Goal: Task Accomplishment & Management: Manage account settings

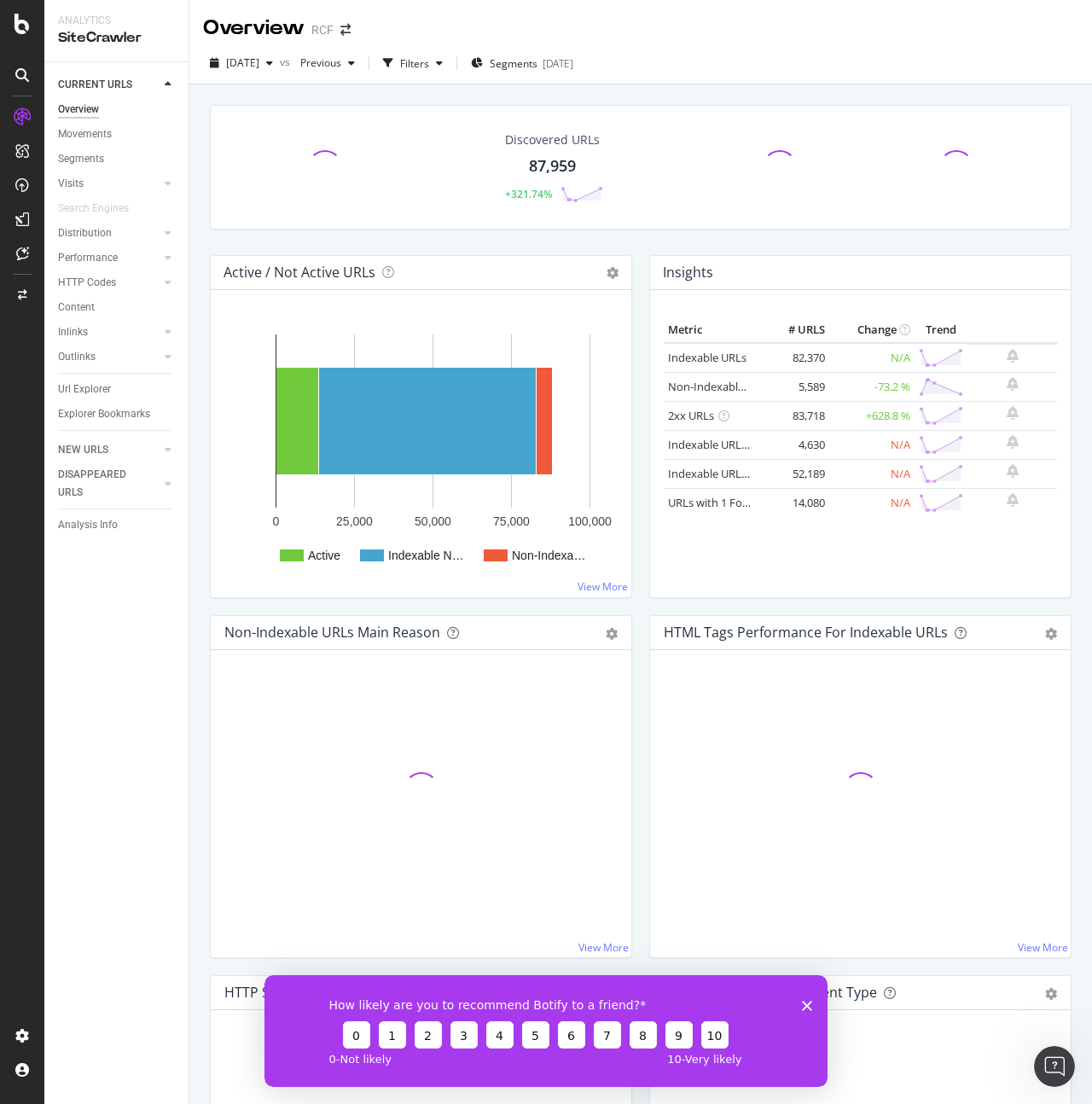
click at [806, 1009] on icon "Fermer l'enquête" at bounding box center [807, 1005] width 10 height 10
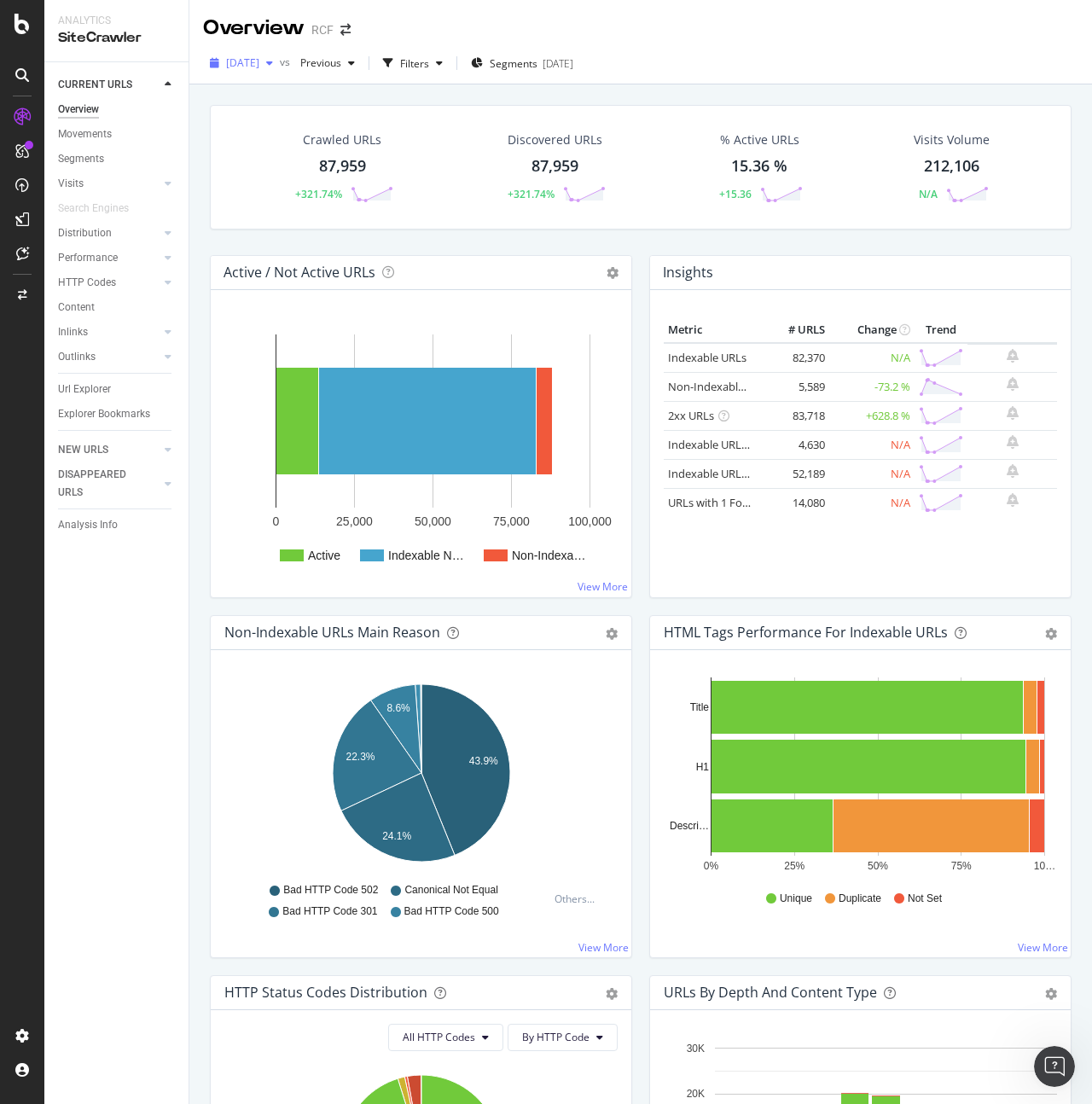
click at [259, 66] on span "[DATE]" at bounding box center [243, 63] width 33 height 15
click at [109, 994] on div "Crawl Manager" at bounding box center [155, 987] width 204 height 14
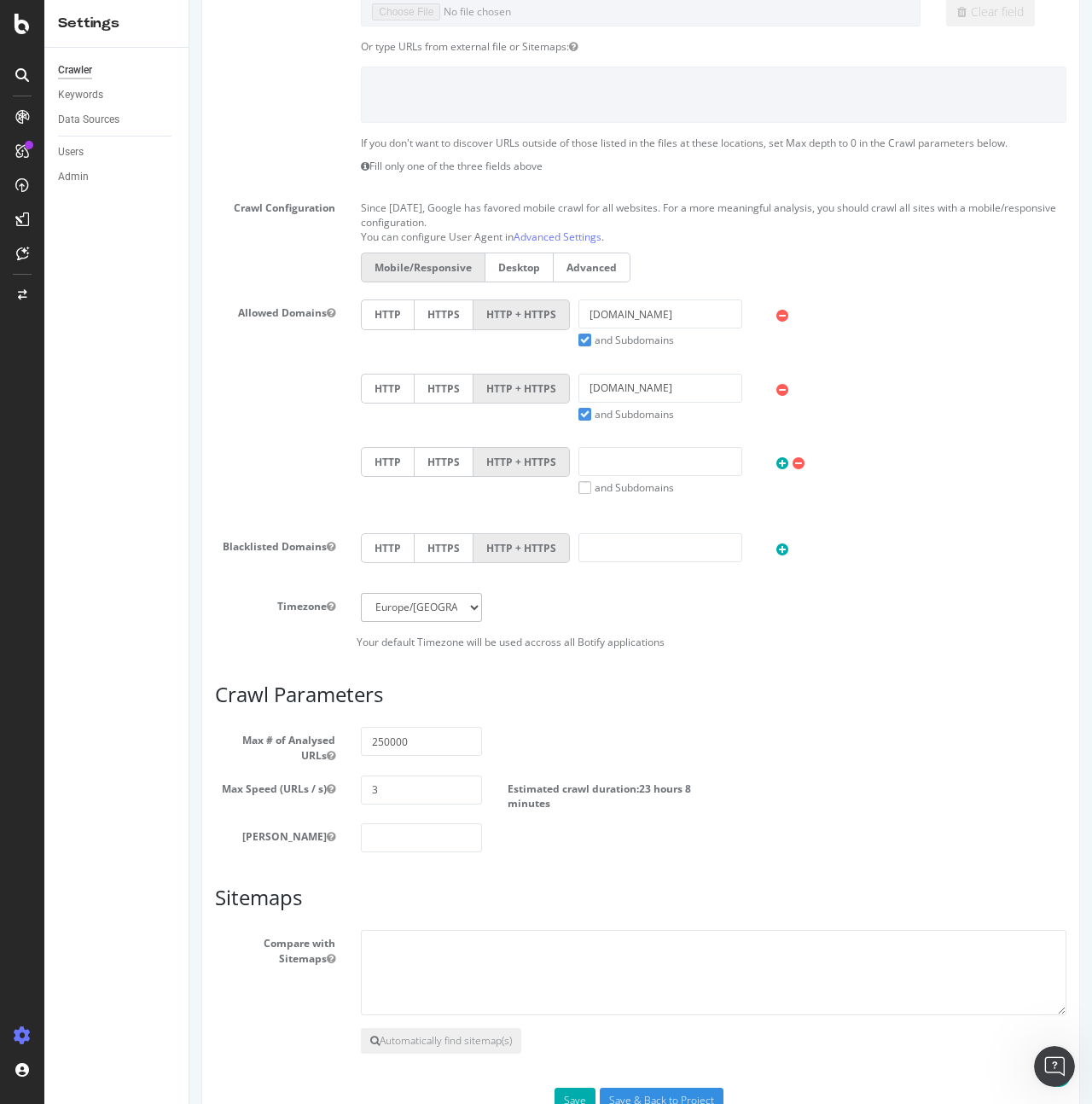
scroll to position [359, 0]
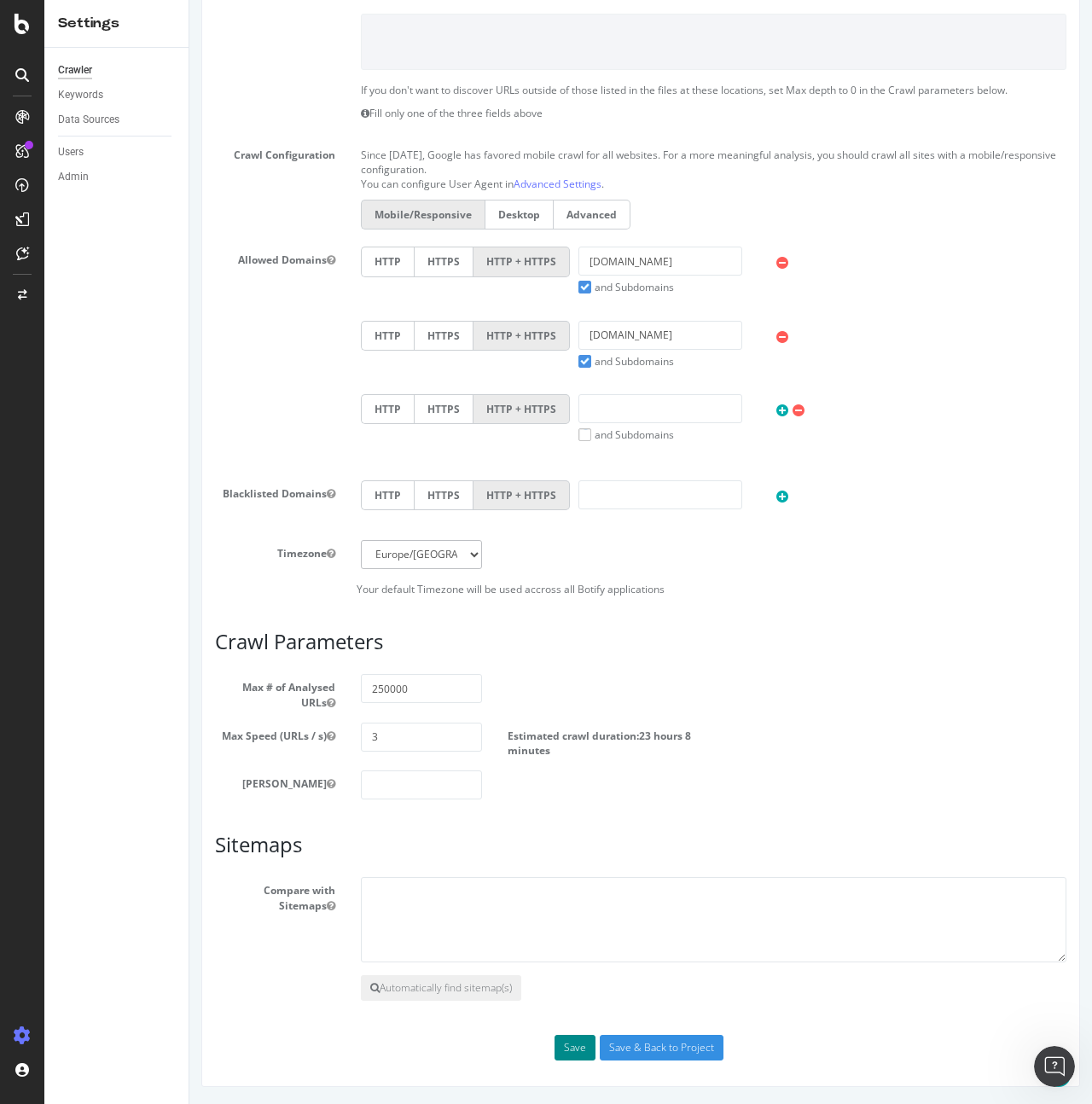
click at [563, 1053] on button "Save" at bounding box center [574, 1047] width 41 height 25
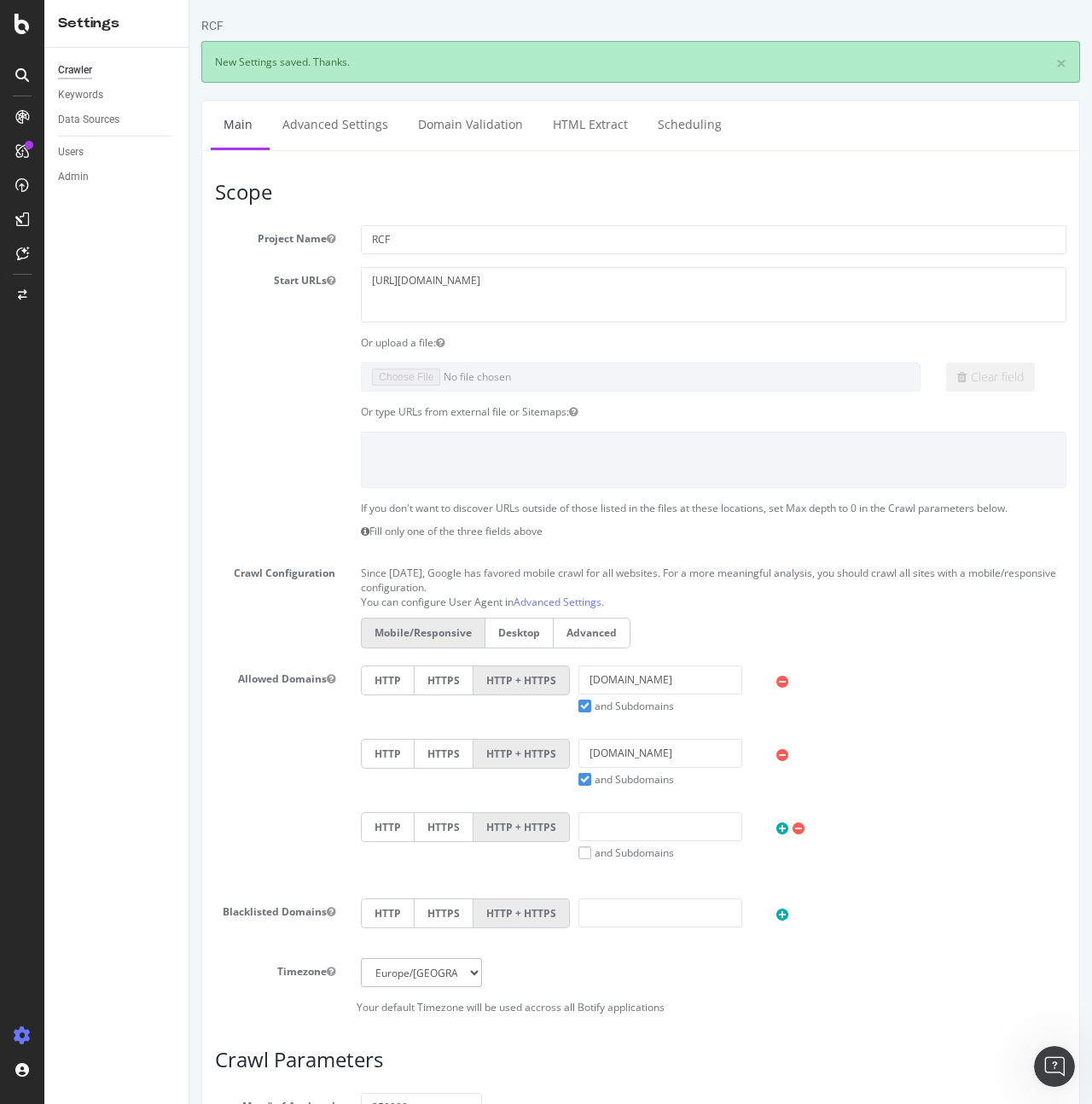
scroll to position [0, 0]
click at [129, 998] on div "Configure and access your website analyses" at bounding box center [155, 1001] width 204 height 14
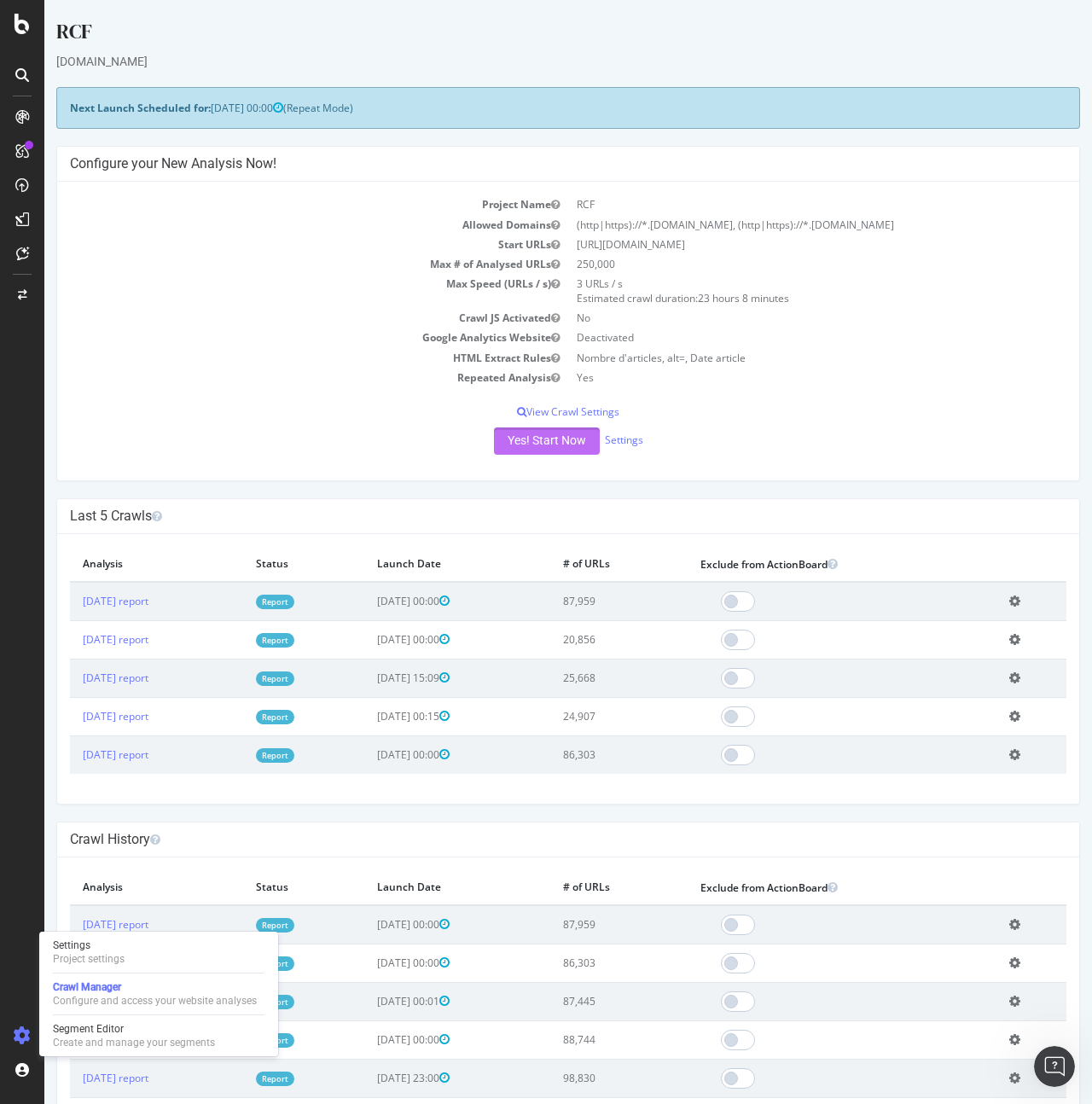
click at [552, 445] on button "Yes! Start Now" at bounding box center [547, 440] width 106 height 27
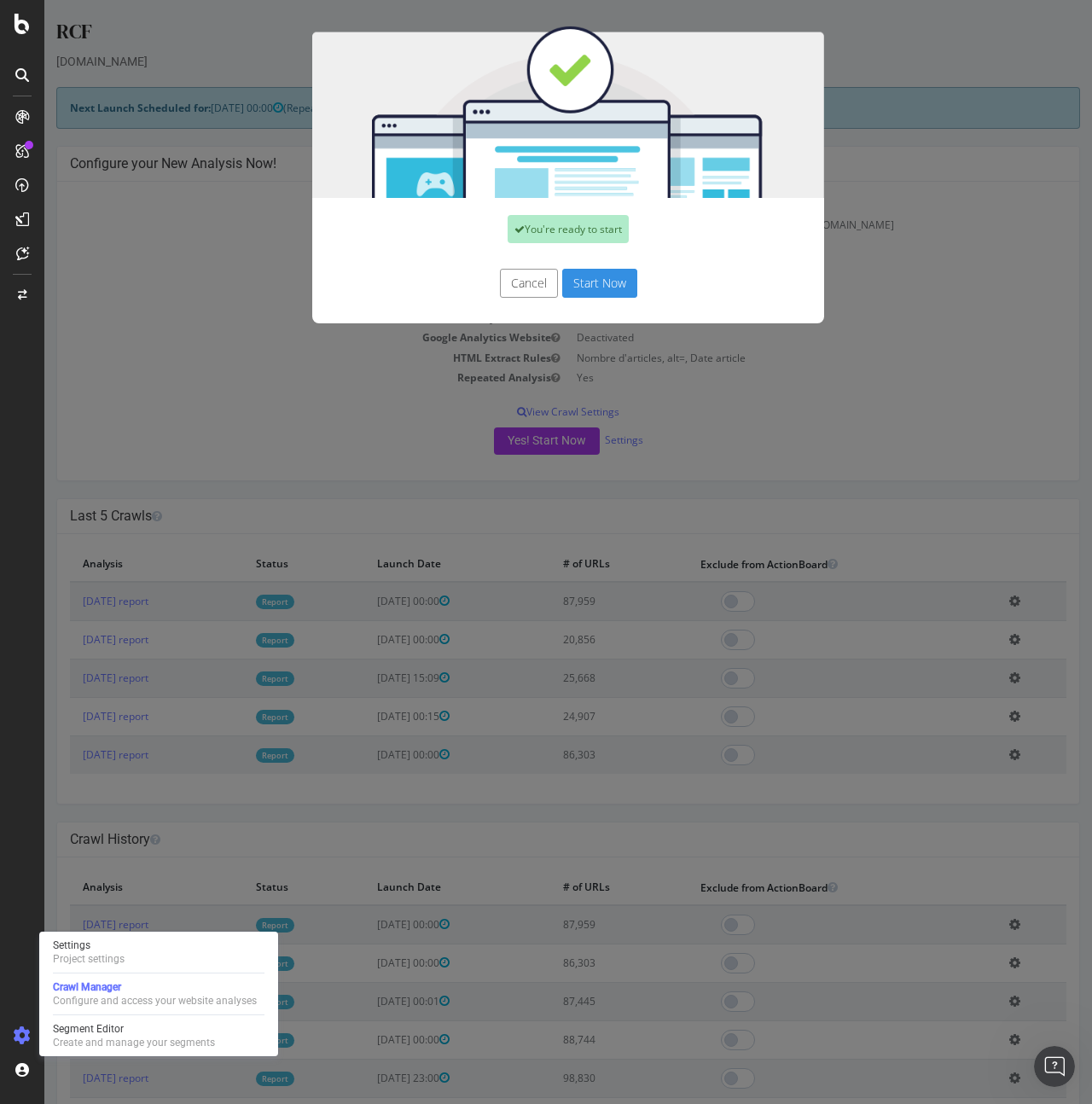
click at [605, 281] on button "Start Now" at bounding box center [600, 283] width 75 height 29
